Goal: Information Seeking & Learning: Check status

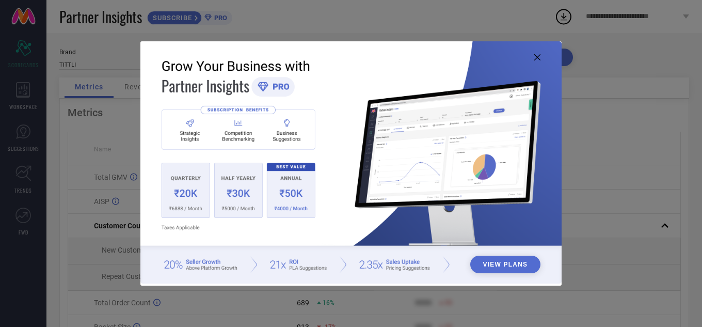
click at [542, 59] on img at bounding box center [350, 162] width 421 height 242
click at [536, 58] on icon at bounding box center [537, 57] width 6 height 6
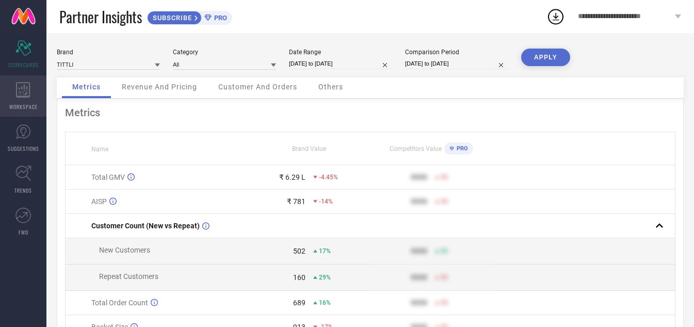
click at [24, 105] on span "WORKSPACE" at bounding box center [23, 107] width 28 height 8
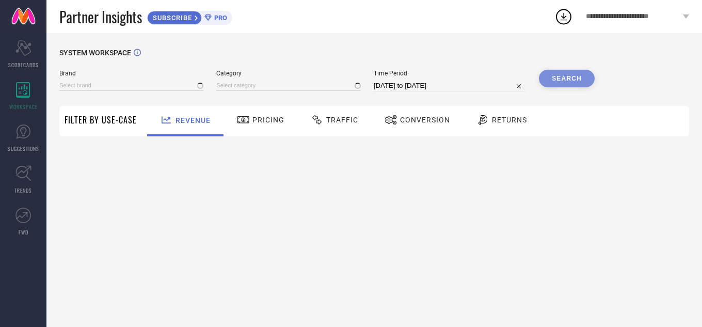
type input "TITTLI"
type input "All"
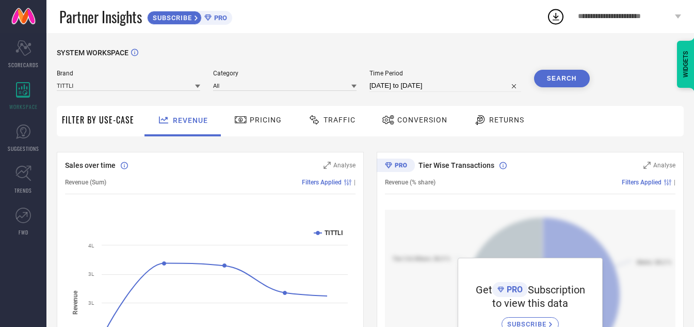
click at [354, 120] on span "Traffic" at bounding box center [340, 120] width 32 height 8
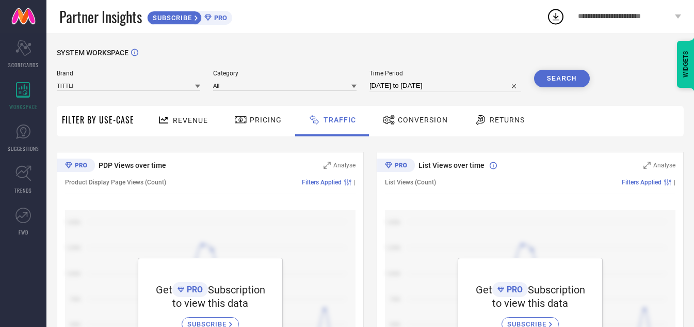
scroll to position [99, 0]
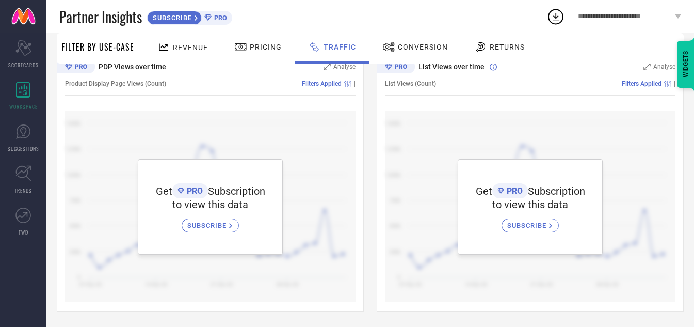
click at [293, 188] on div "Get PRO Subscription to view this data SUBSCRIBE" at bounding box center [210, 206] width 291 height 191
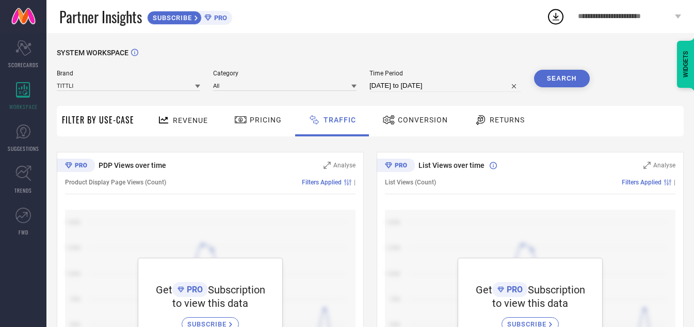
click at [264, 125] on div "Pricing" at bounding box center [258, 120] width 53 height 18
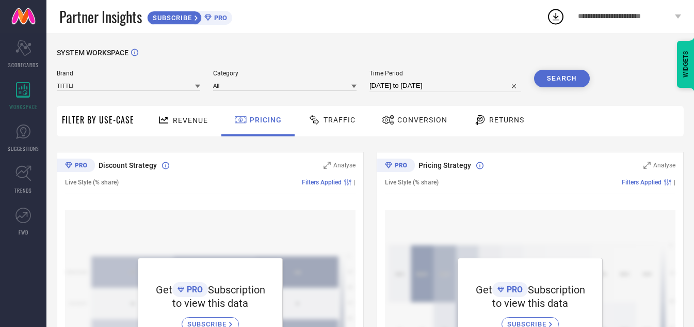
click at [212, 125] on div "Revenue" at bounding box center [183, 121] width 76 height 30
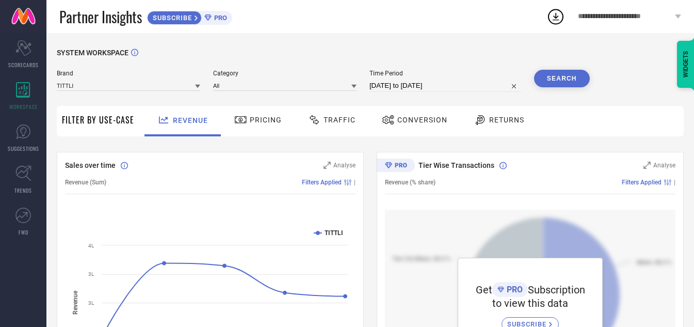
click at [392, 80] on input "[DATE] to [DATE]" at bounding box center [446, 86] width 152 height 12
select select "6"
select select "2025"
select select "7"
select select "2025"
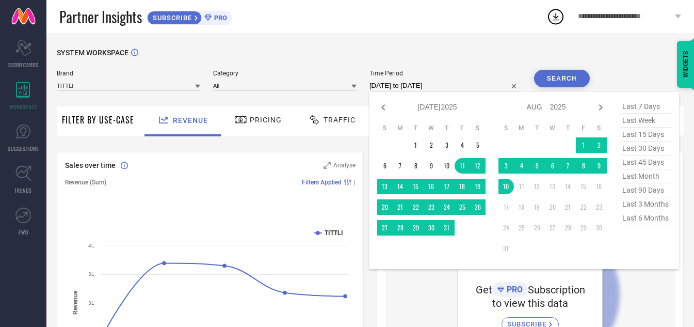
click at [641, 193] on span "last 90 days" at bounding box center [646, 190] width 52 height 14
type input "[DATE] to [DATE]"
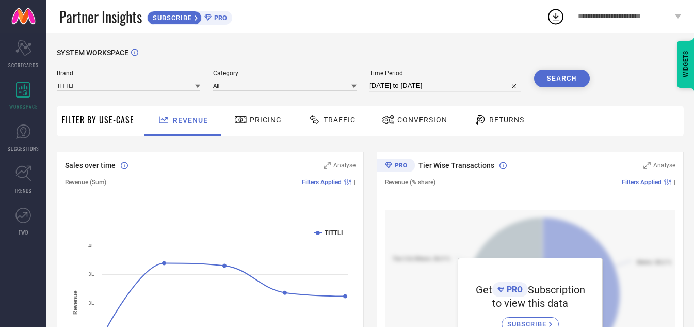
click at [547, 74] on button "Search" at bounding box center [562, 79] width 56 height 18
